Goal: Task Accomplishment & Management: Manage account settings

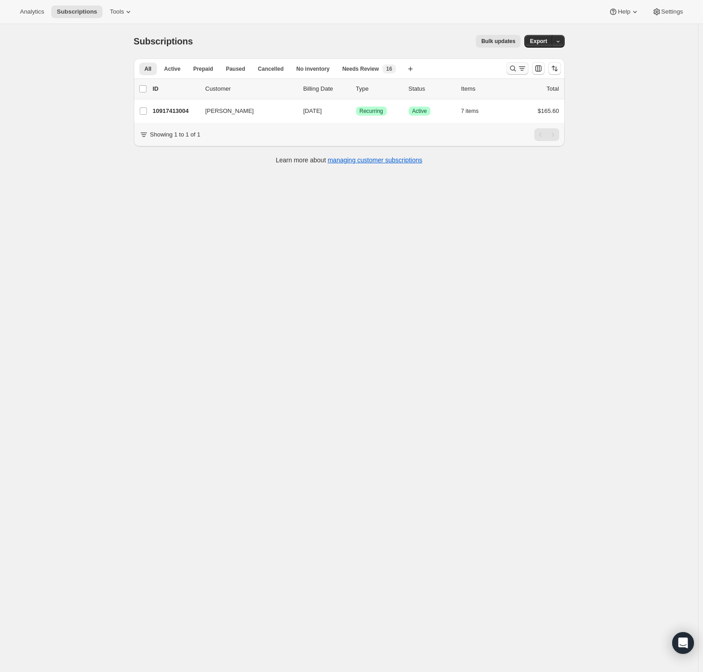
click at [518, 73] on button "Search and filter results" at bounding box center [517, 68] width 22 height 13
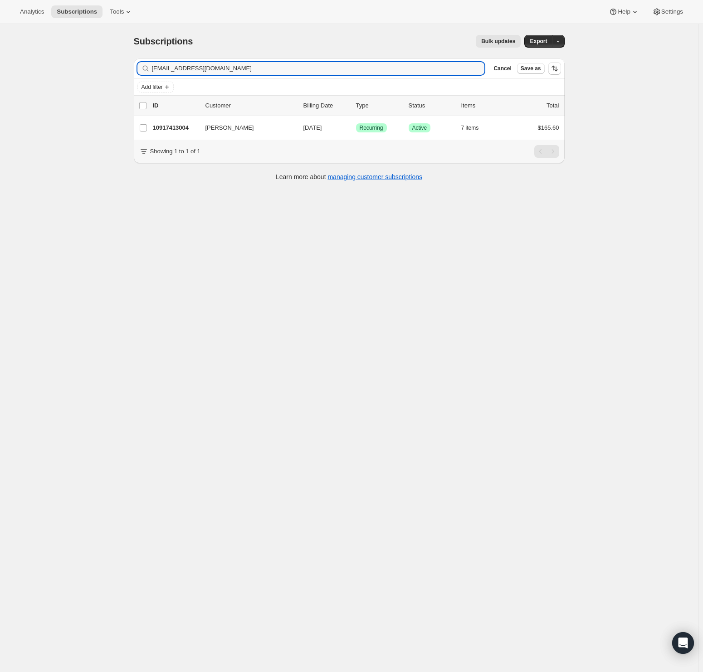
drag, startPoint x: 103, startPoint y: 66, endPoint x: 25, endPoint y: 68, distance: 78.0
click at [24, 65] on div "Subscriptions. This page is ready Subscriptions Bulk updates More actions Bulk …" at bounding box center [349, 360] width 698 height 672
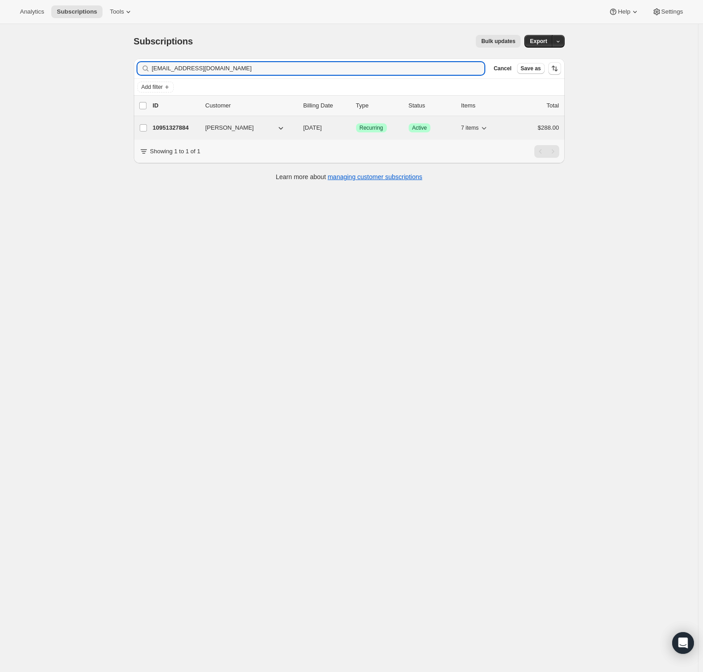
type input "[EMAIL_ADDRESS][DOMAIN_NAME]"
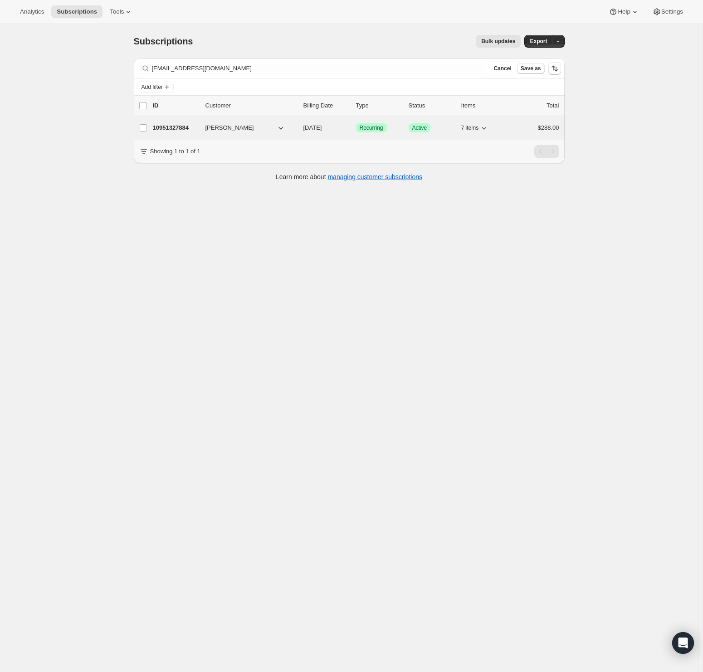
click at [179, 126] on p "10951327884" at bounding box center [175, 127] width 45 height 9
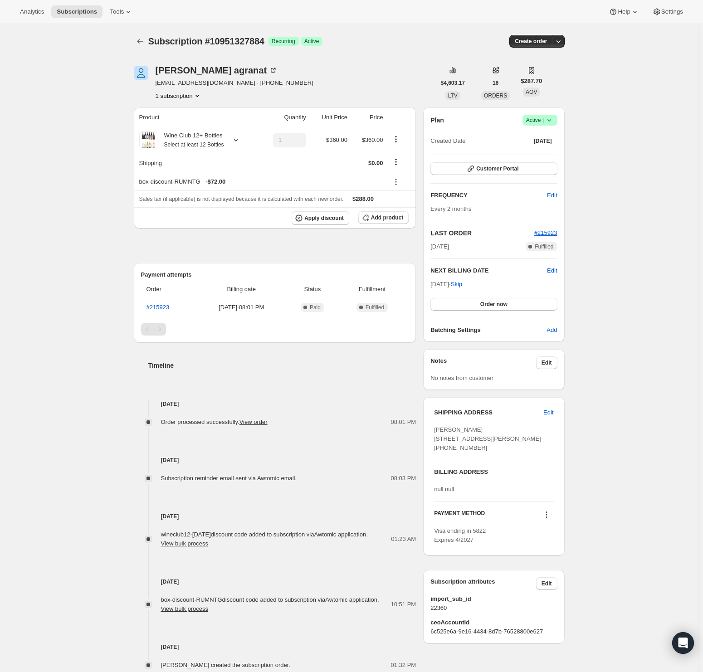
click at [553, 122] on icon at bounding box center [548, 120] width 9 height 9
click at [562, 150] on span "Cancel subscription" at bounding box center [538, 153] width 51 height 7
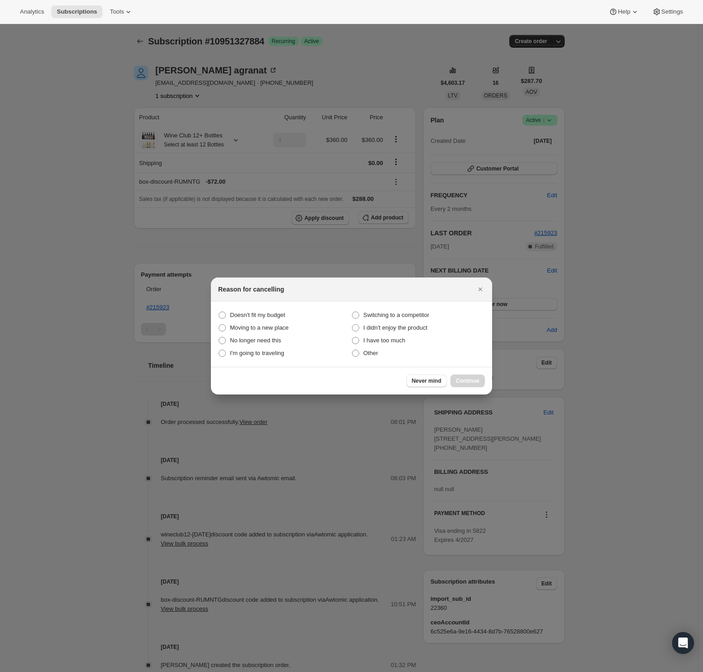
click at [243, 303] on section "Doesn't fit my budget Switching to a competitor Moving to a new place I didn't …" at bounding box center [351, 333] width 281 height 65
click at [374, 350] on span "Other" at bounding box center [370, 352] width 15 height 7
click at [352, 350] on input "Other" at bounding box center [352, 349] width 0 height 0
radio input "true"
click at [466, 381] on span "Continue" at bounding box center [468, 380] width 24 height 7
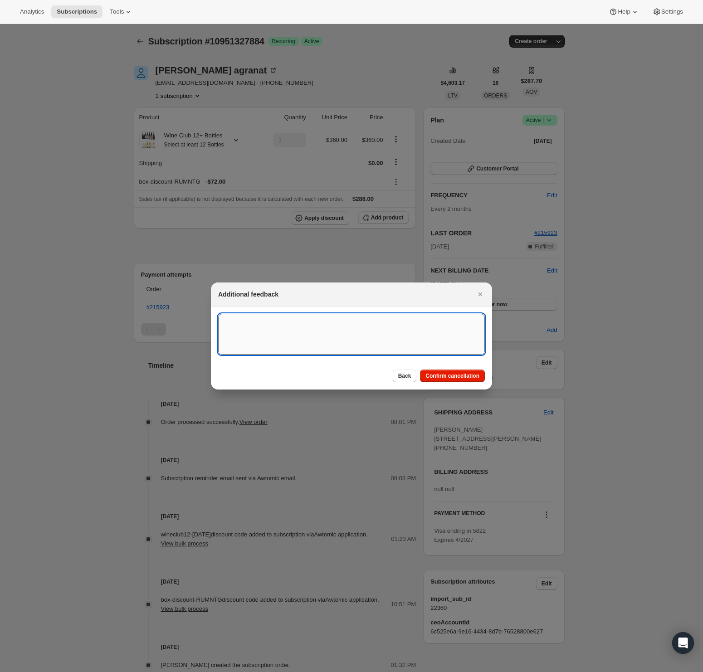
click at [301, 349] on textarea ":r2m:" at bounding box center [351, 334] width 267 height 41
type textarea "Died"
click at [470, 379] on span "Confirm cancellation" at bounding box center [452, 375] width 54 height 7
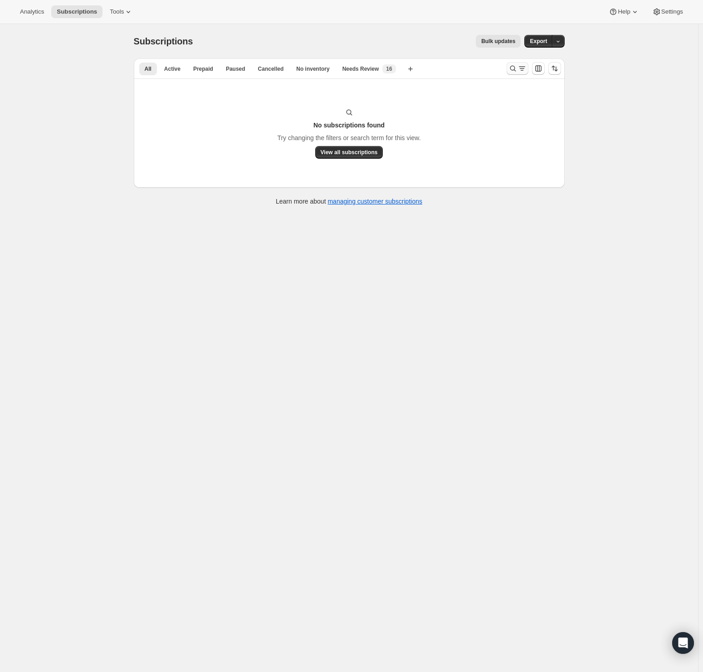
click at [514, 65] on icon "Search and filter results" at bounding box center [512, 68] width 9 height 9
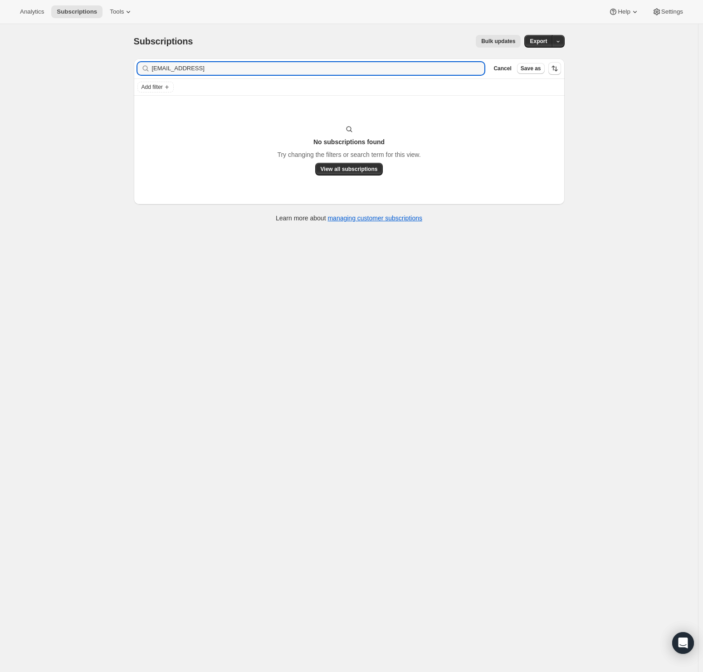
drag, startPoint x: 204, startPoint y: 70, endPoint x: 0, endPoint y: 70, distance: 204.0
click at [27, 69] on div "Subscriptions. This page is ready Subscriptions Bulk updates More actions Bulk …" at bounding box center [349, 360] width 698 height 672
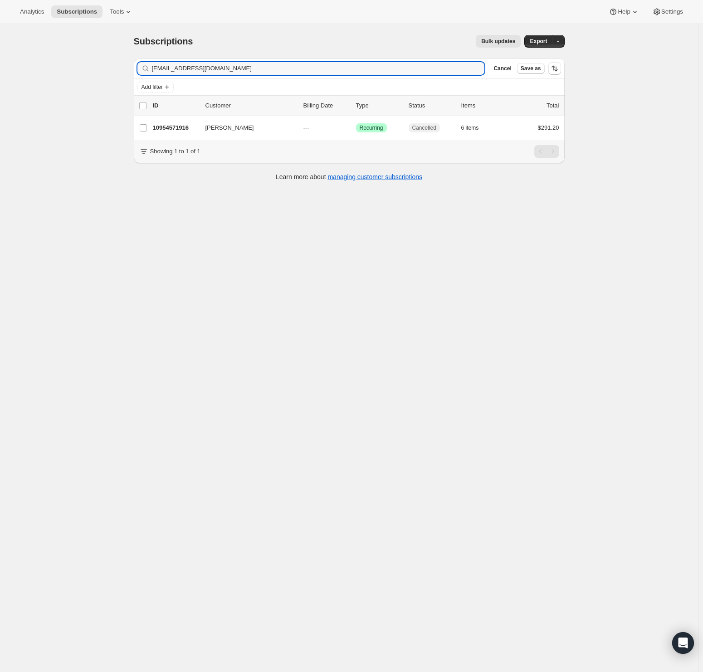
type input "megtern@gmail.com"
